Goal: Information Seeking & Learning: Check status

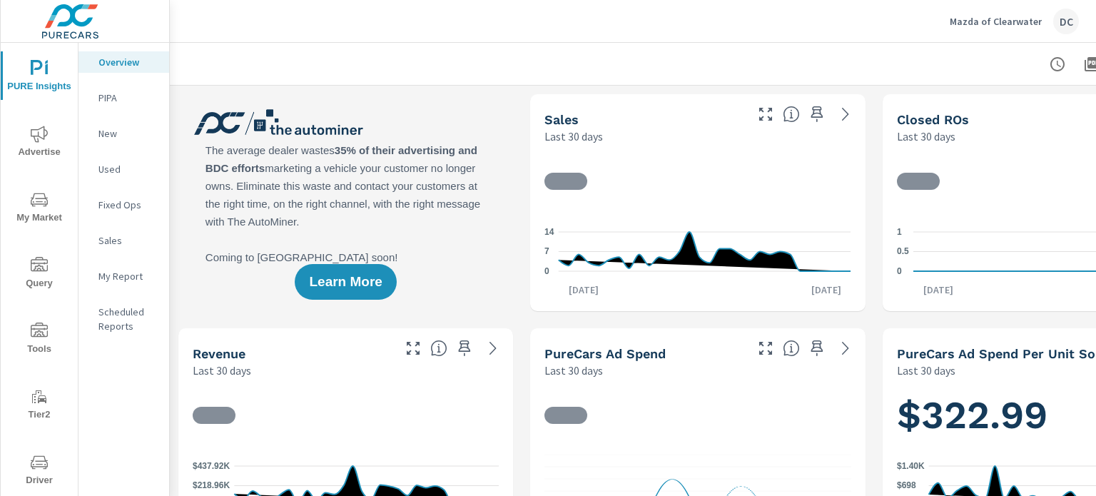
click at [1062, 29] on div "DC" at bounding box center [1066, 22] width 26 height 26
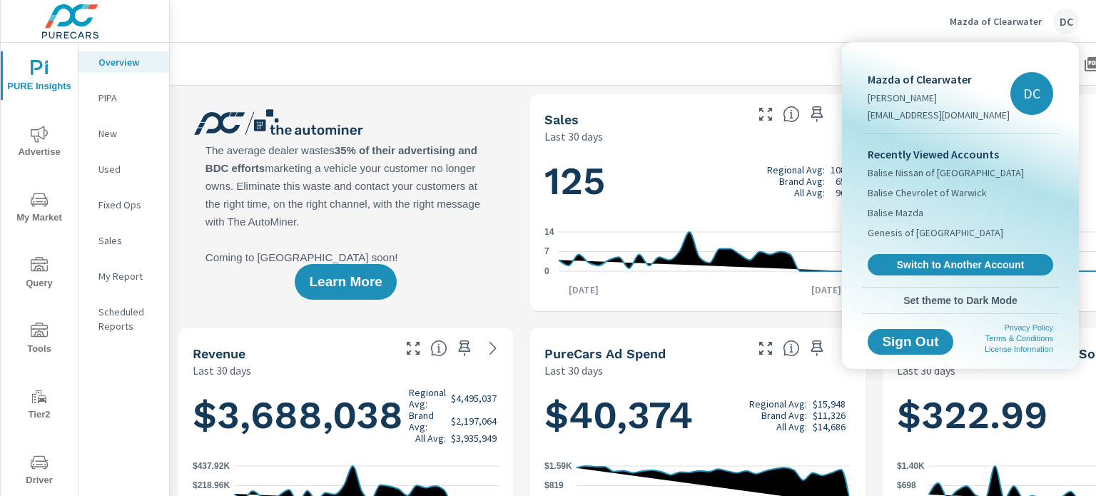
scroll to position [1230, 0]
click at [713, 18] on div at bounding box center [548, 248] width 1096 height 496
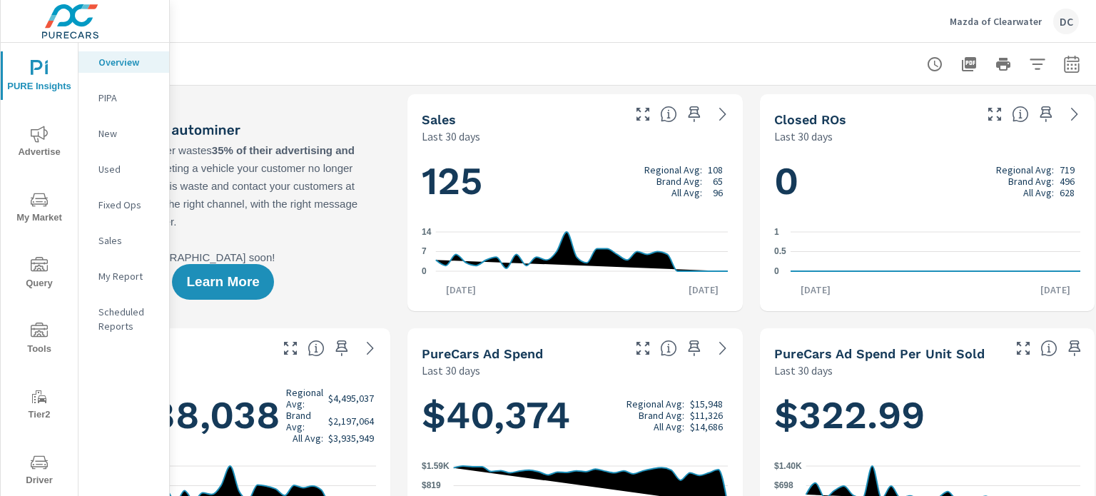
scroll to position [0, 140]
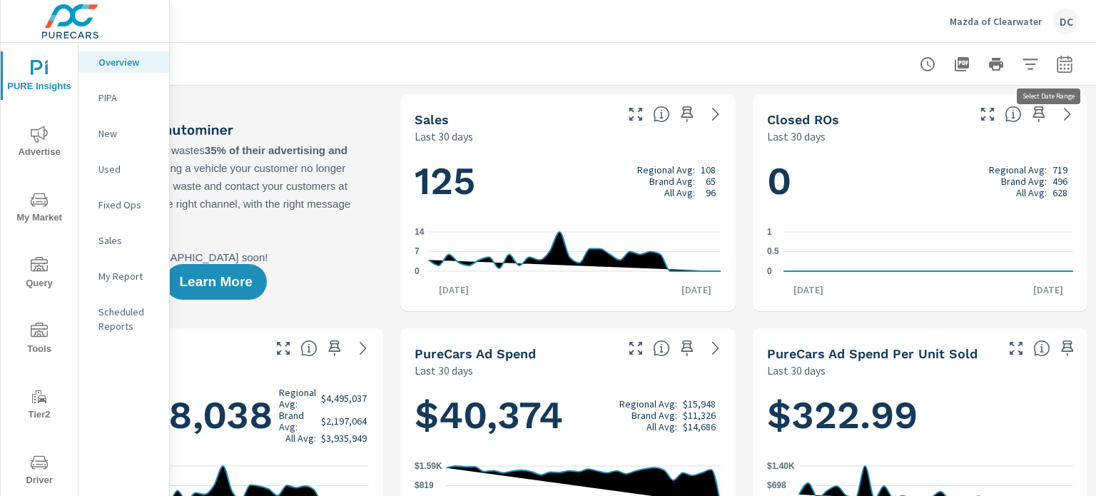
click at [1056, 64] on icon "button" at bounding box center [1064, 64] width 17 height 17
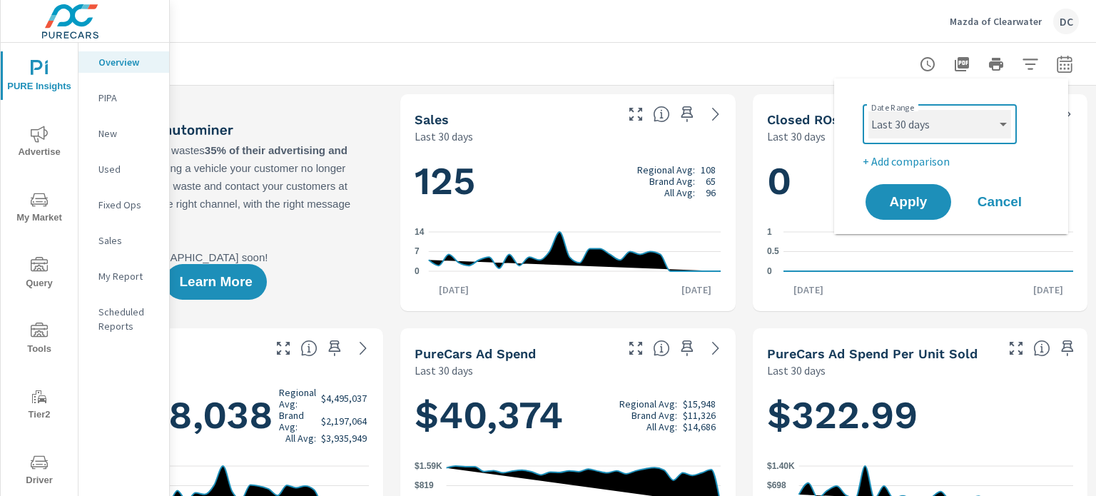
click at [896, 129] on select "Custom Yesterday Last week Last 7 days Last 14 days Last 30 days Last 45 days L…" at bounding box center [939, 124] width 143 height 29
click at [868, 110] on select "Custom Yesterday Last week Last 7 days Last 14 days Last 30 days Last 45 days L…" at bounding box center [939, 124] width 143 height 29
select select "Last month"
click at [890, 206] on span "Apply" at bounding box center [908, 202] width 58 height 14
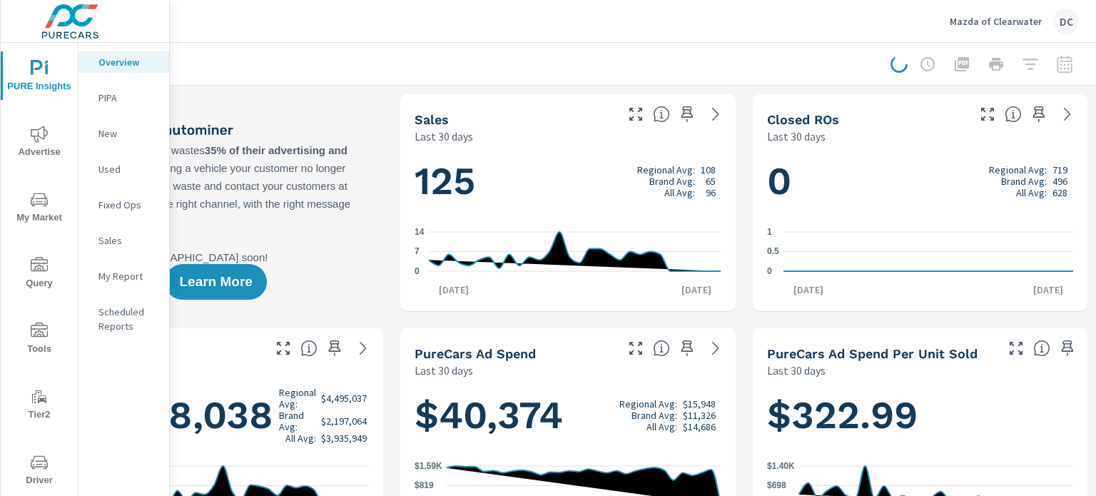
scroll to position [0, 129]
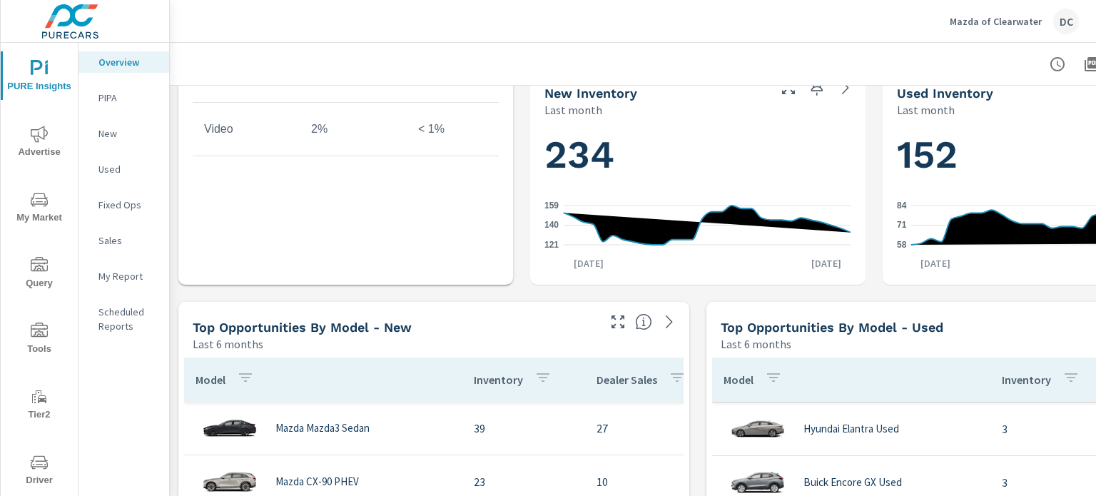
scroll to position [856, 0]
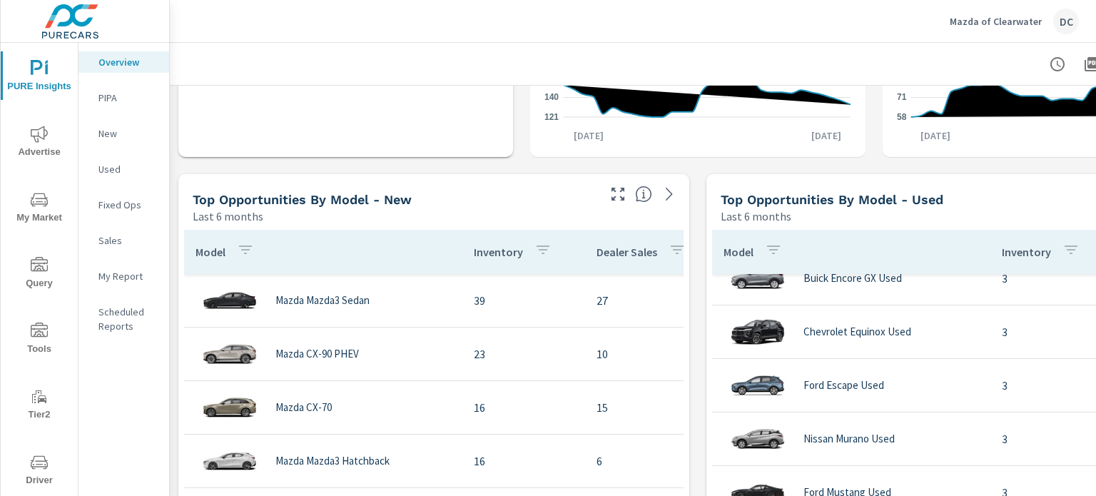
scroll to position [1444, 0]
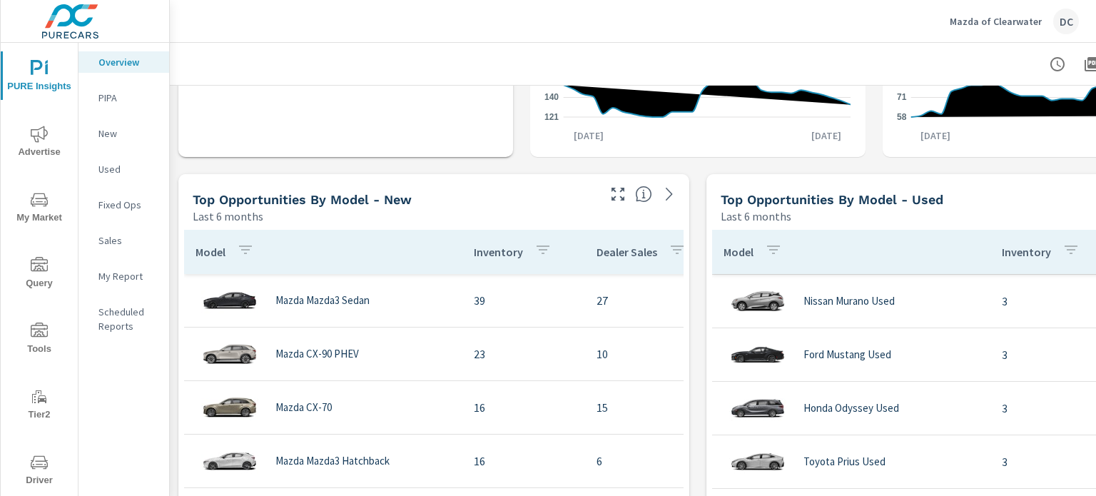
click at [33, 155] on span "Advertise" at bounding box center [39, 143] width 68 height 35
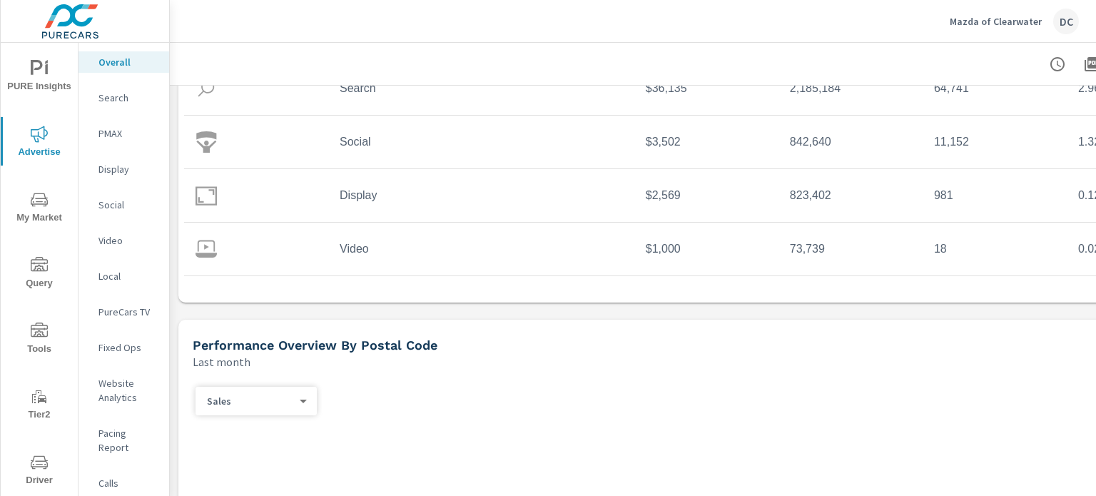
scroll to position [285, 0]
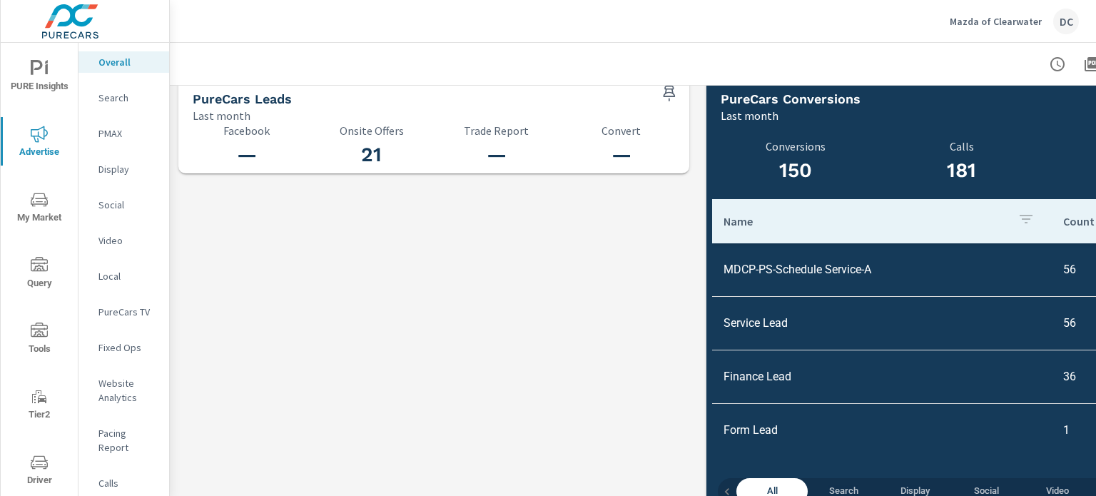
scroll to position [1589, 0]
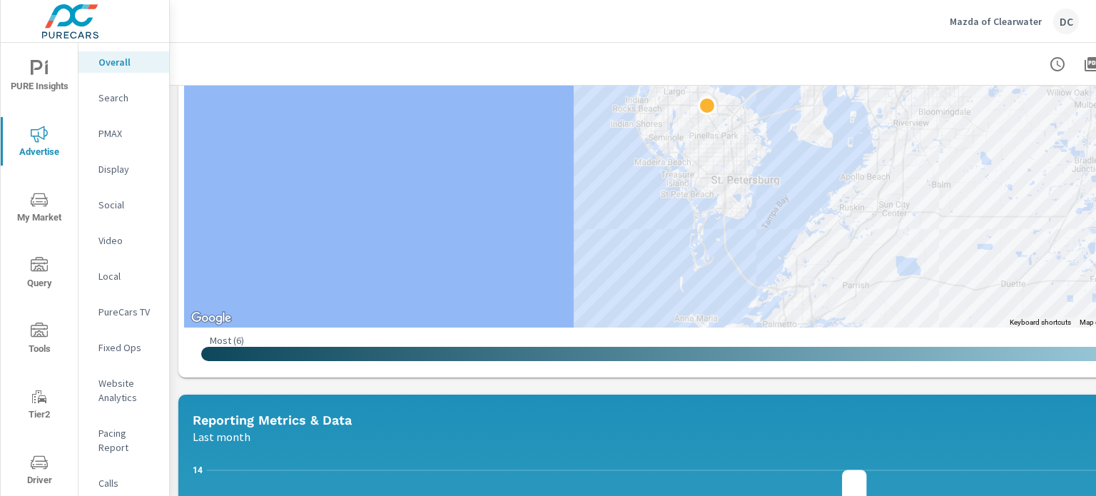
scroll to position [733, 0]
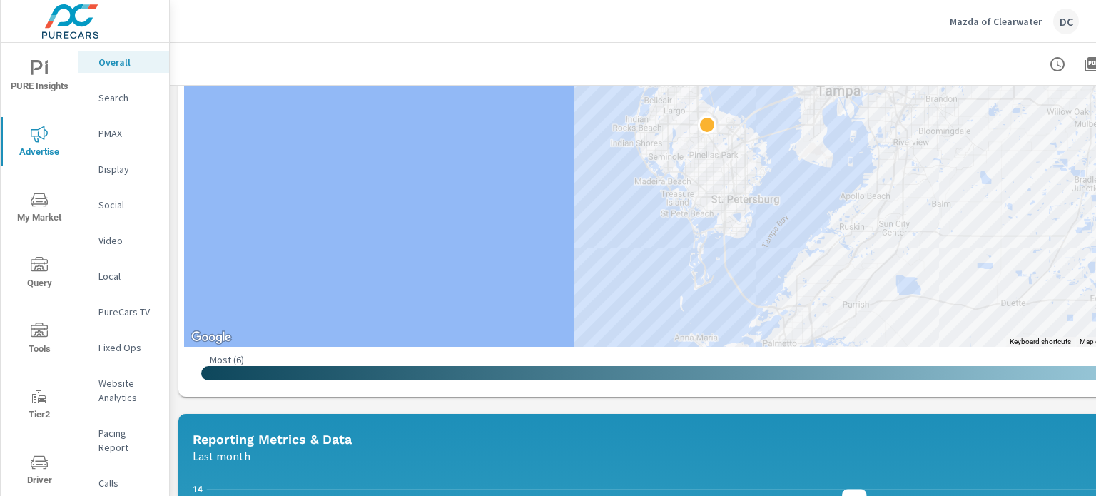
click at [1059, 31] on div "DC" at bounding box center [1066, 22] width 26 height 26
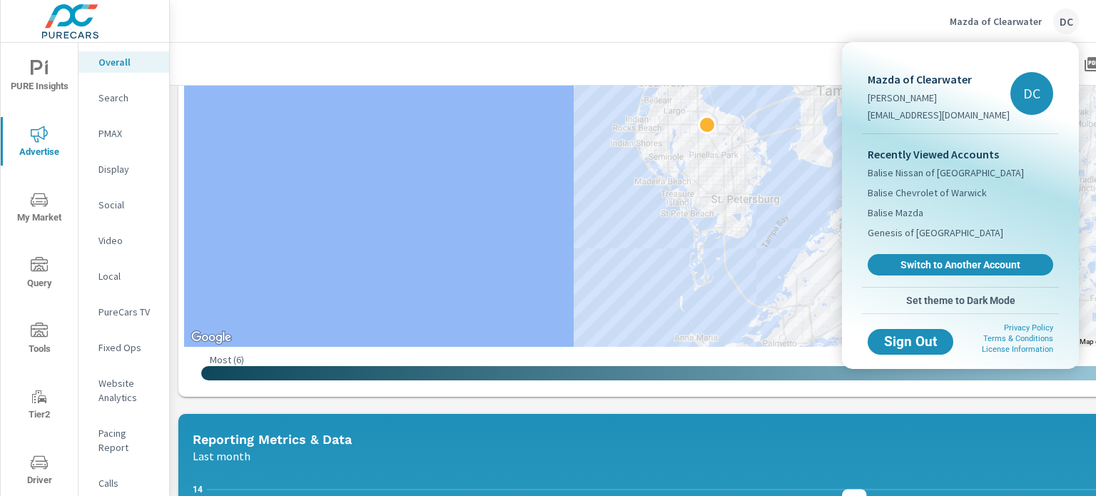
click at [984, 17] on div at bounding box center [548, 248] width 1096 height 496
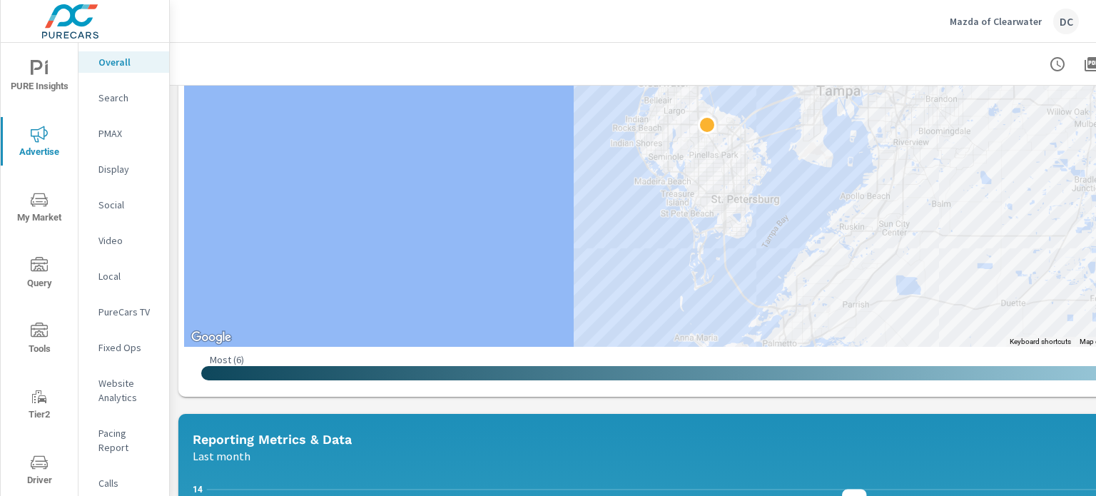
scroll to position [733, 140]
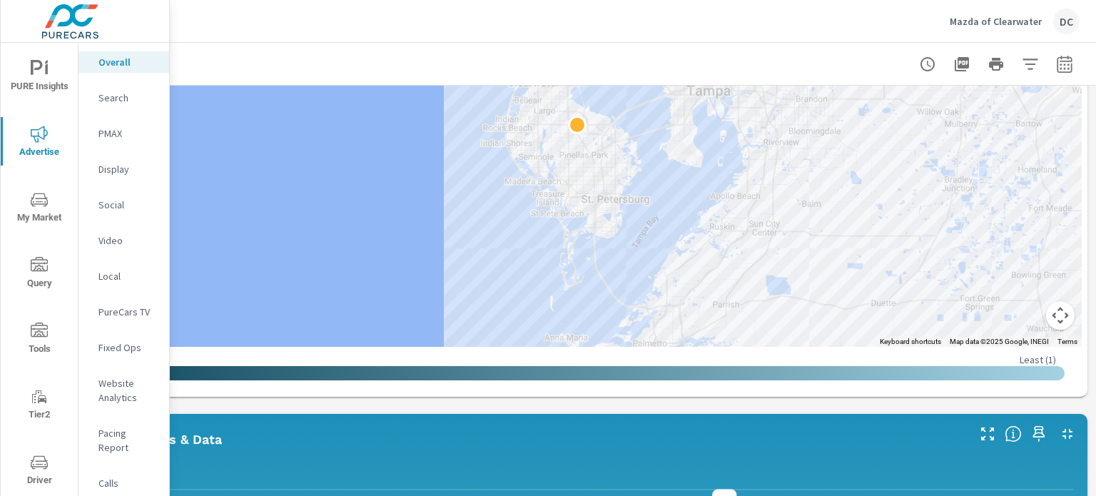
click at [1061, 63] on icon "button" at bounding box center [1064, 64] width 17 height 17
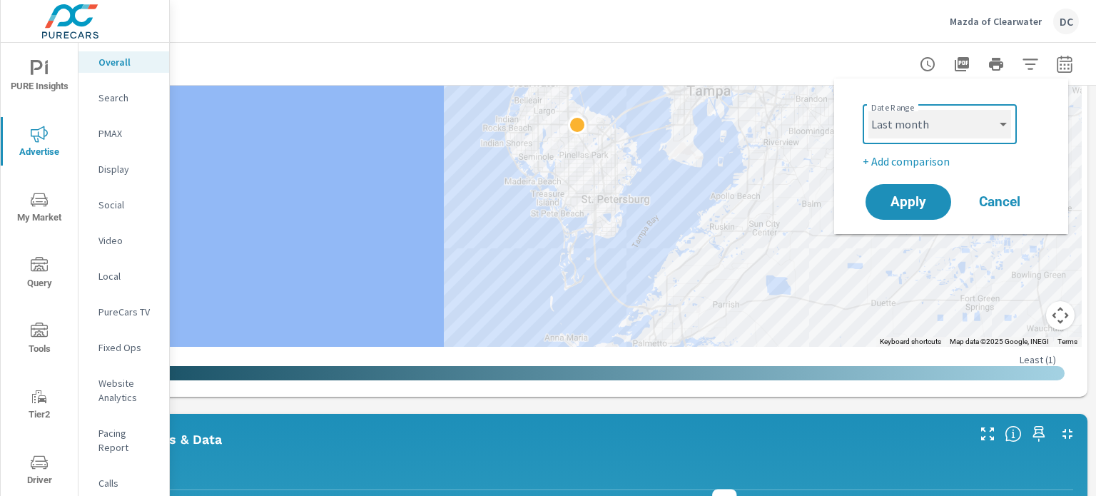
click at [970, 123] on select "Custom Yesterday Last week Last 7 days Last 14 days Last 30 days Last 45 days L…" at bounding box center [939, 124] width 143 height 29
click at [868, 110] on select "Custom Yesterday Last week Last 7 days Last 14 days Last 30 days Last 45 days L…" at bounding box center [939, 124] width 143 height 29
select select "Last 30 days"
click at [913, 163] on p "+ Add comparison" at bounding box center [954, 161] width 183 height 17
select select "Previous period"
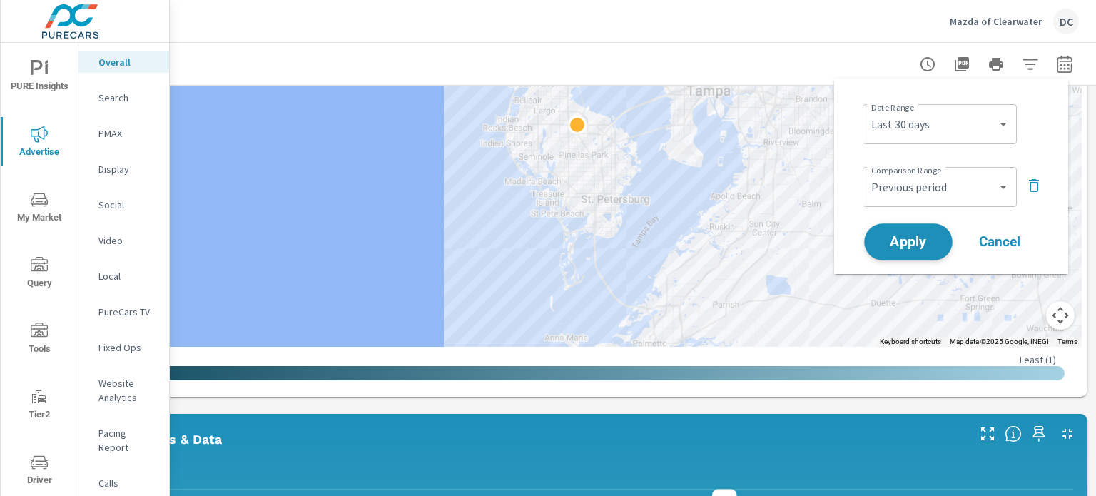
click at [918, 240] on span "Apply" at bounding box center [908, 242] width 58 height 14
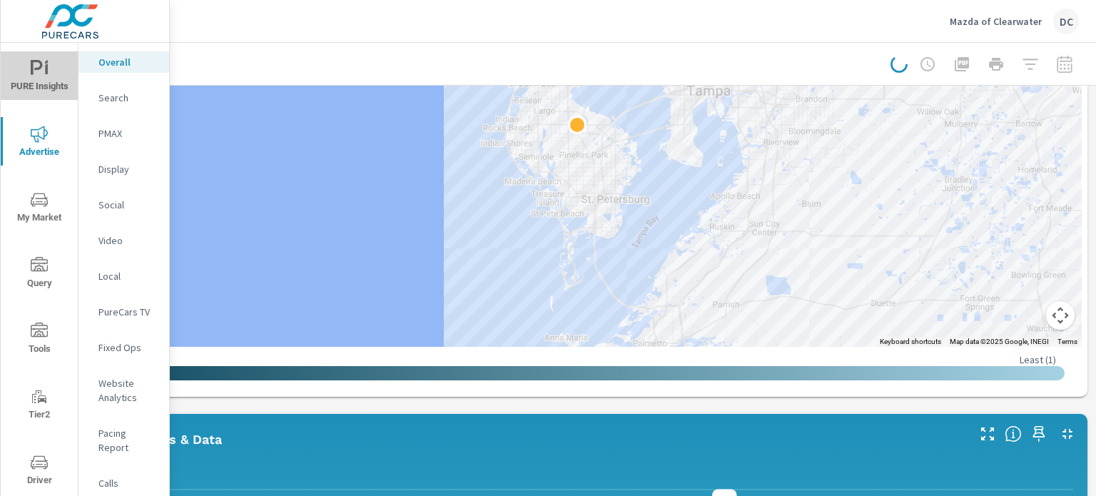
click at [49, 63] on span "PURE Insights" at bounding box center [39, 77] width 68 height 35
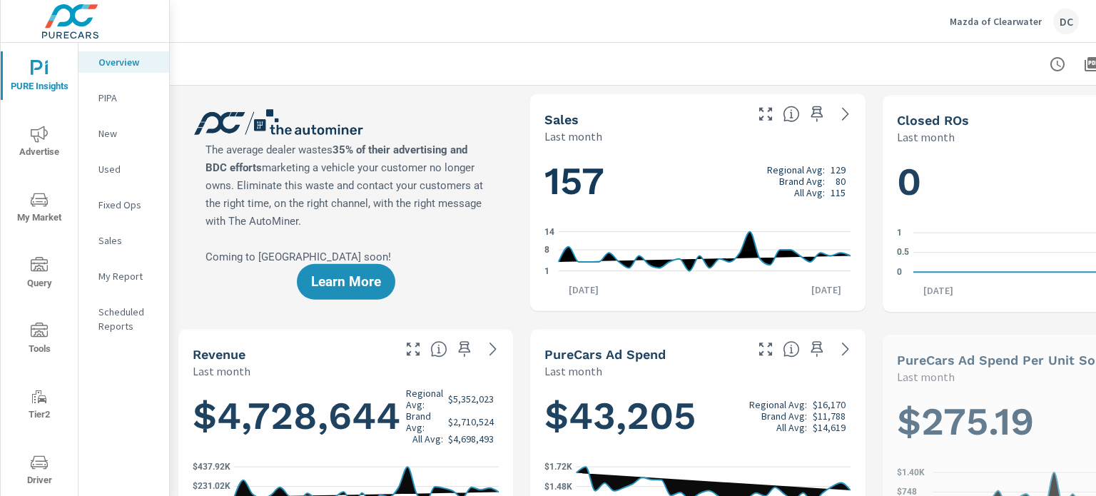
scroll to position [1338, 0]
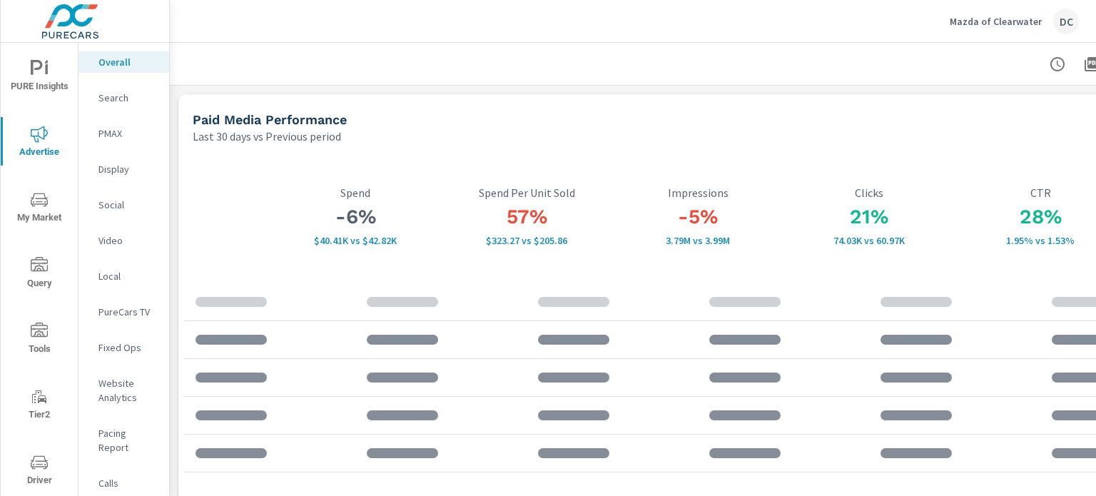
scroll to position [49, 0]
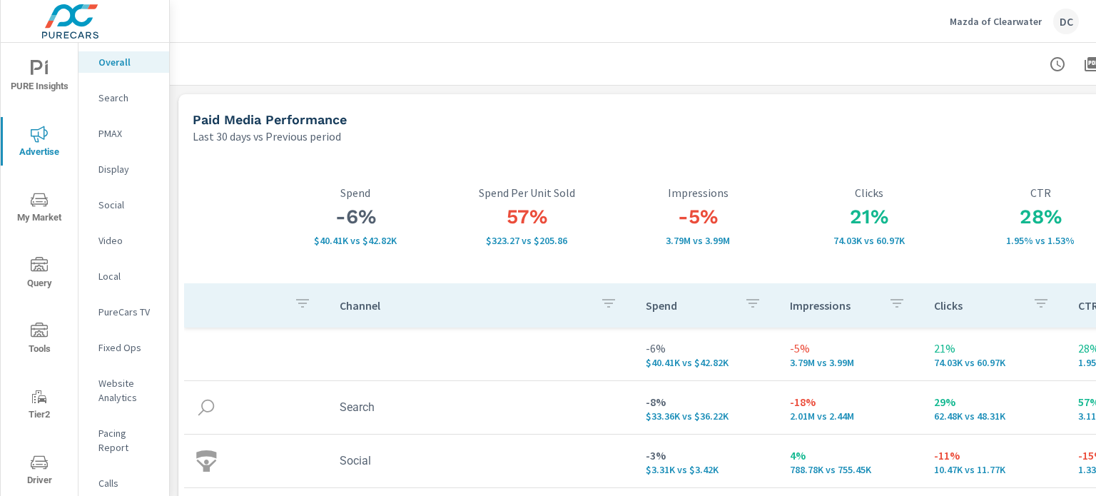
click at [37, 68] on icon "nav menu" at bounding box center [37, 67] width 12 height 15
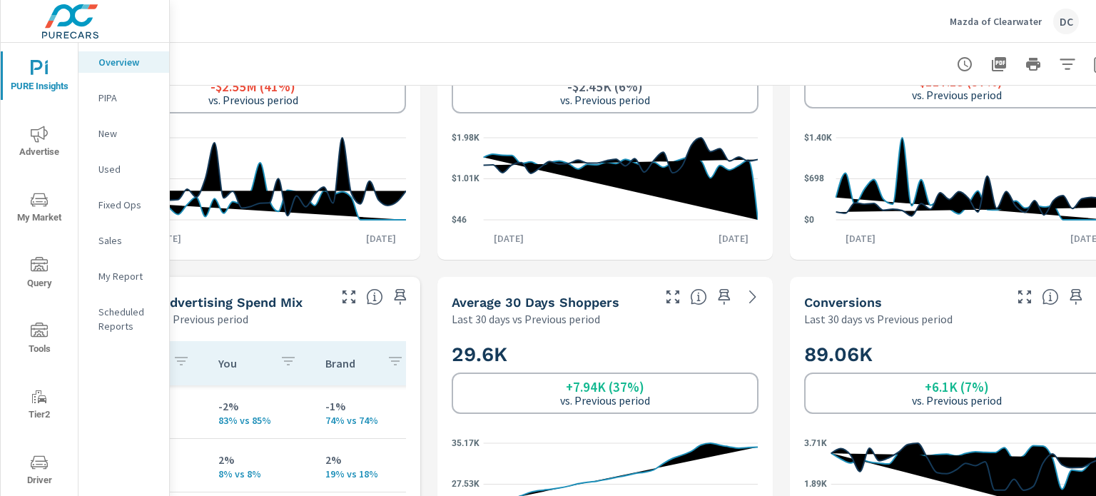
scroll to position [428, 140]
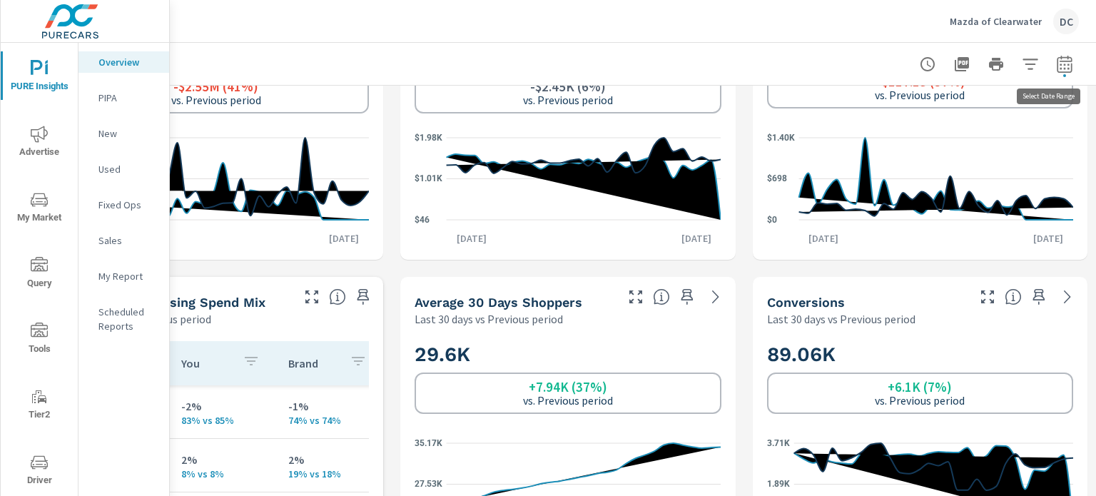
click at [1061, 56] on icon "button" at bounding box center [1064, 64] width 17 height 17
select select "Last 30 days"
select select "Previous period"
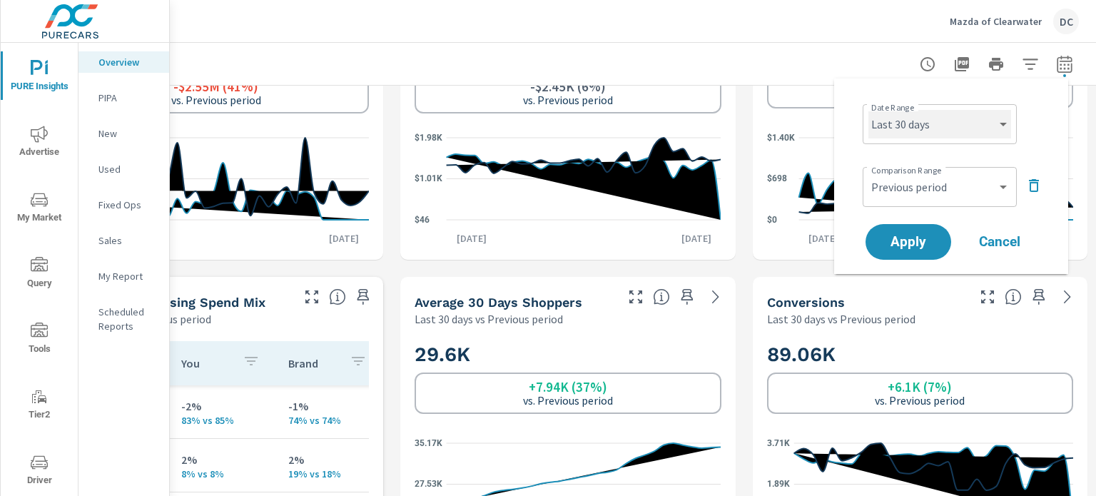
click at [977, 124] on select "Custom Yesterday Last week Last 7 days Last 14 days Last 30 days Last 45 days L…" at bounding box center [939, 124] width 143 height 29
click at [868, 110] on select "Custom Yesterday Last week Last 7 days Last 14 days Last 30 days Last 45 days L…" at bounding box center [939, 124] width 143 height 29
select select "Last month"
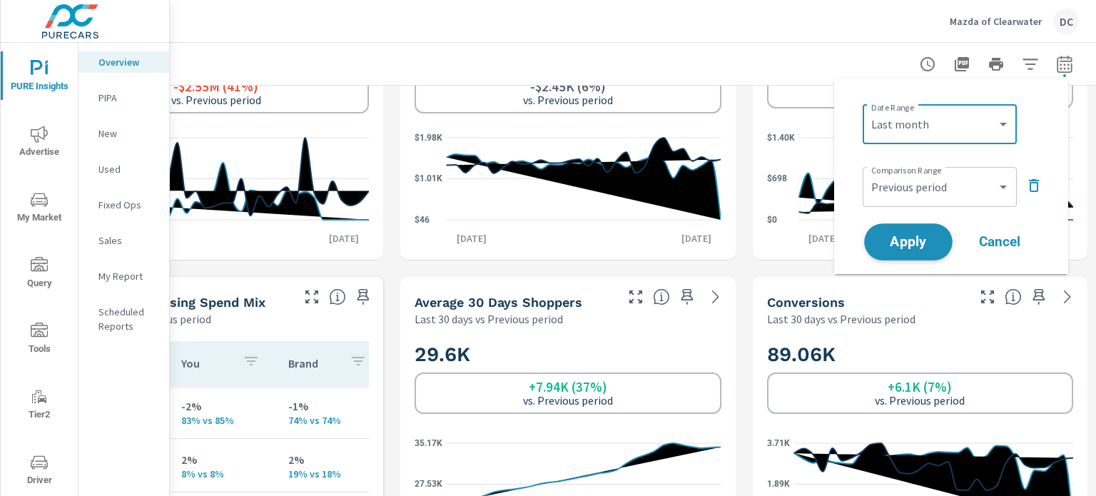
click at [923, 243] on span "Apply" at bounding box center [908, 242] width 58 height 14
